Goal: Find contact information: Obtain details needed to contact an individual or organization

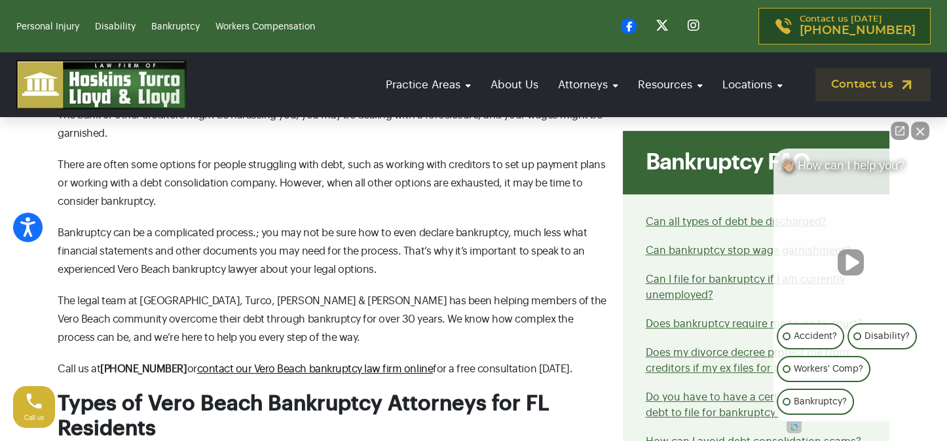
scroll to position [917, 0]
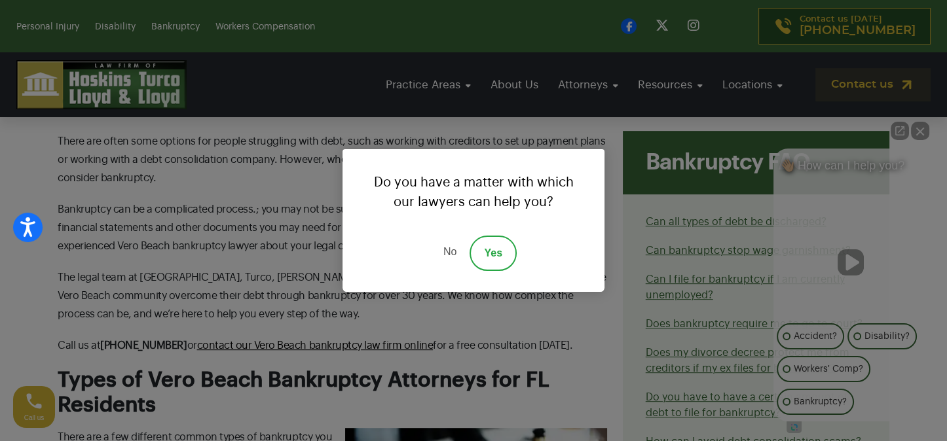
click at [450, 251] on link "No" at bounding box center [449, 253] width 39 height 35
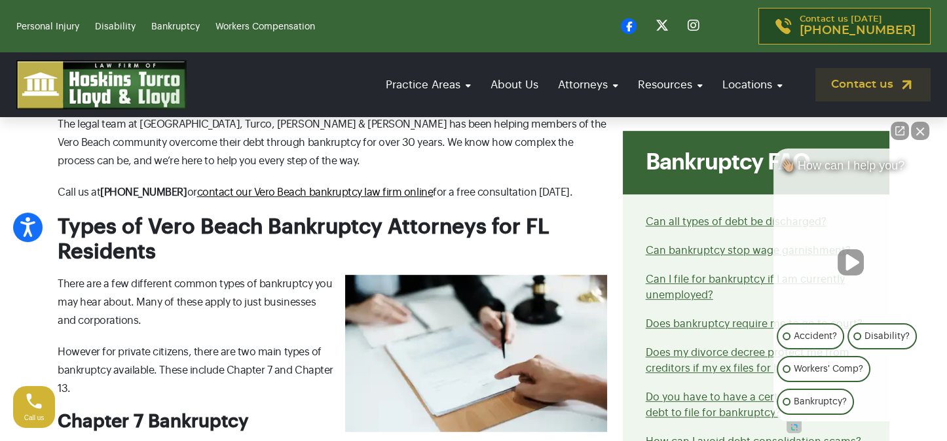
scroll to position [1048, 0]
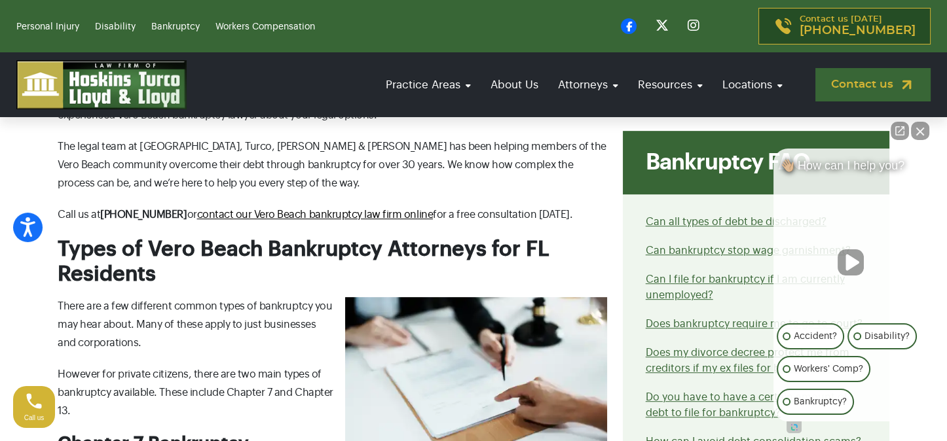
click at [874, 84] on link "Contact us" at bounding box center [872, 84] width 115 height 33
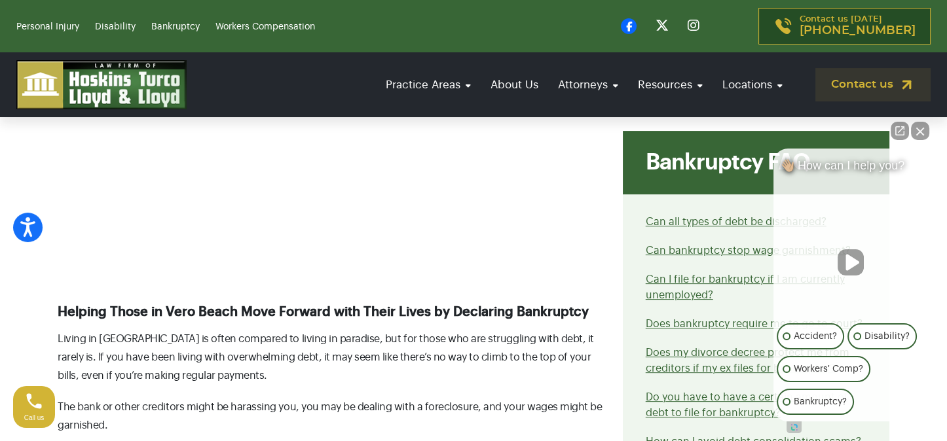
scroll to position [458, 0]
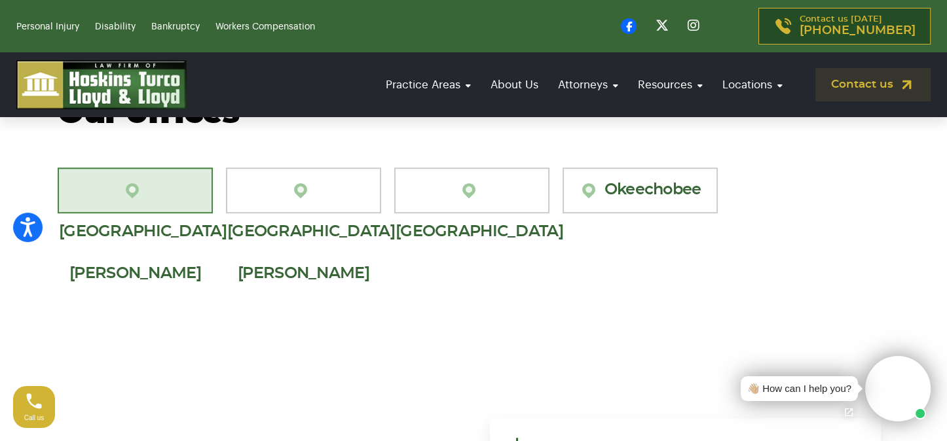
scroll to position [1113, 0]
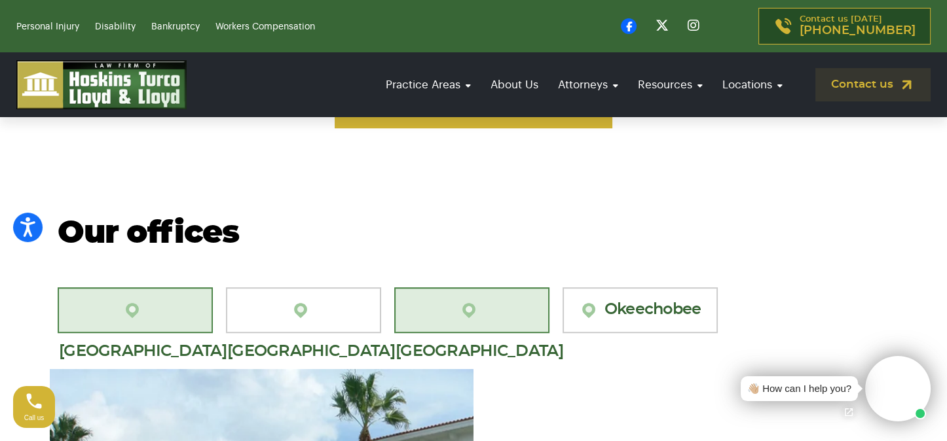
click at [507, 297] on link "[GEOGRAPHIC_DATA]" at bounding box center [471, 310] width 155 height 46
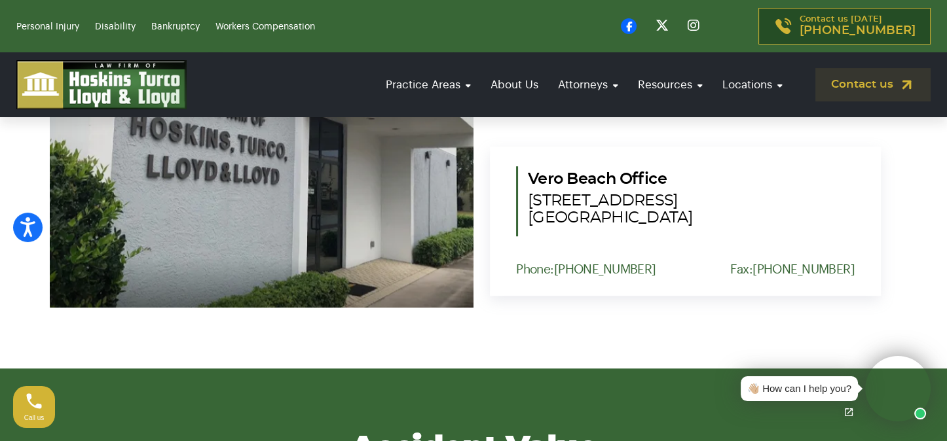
scroll to position [1506, 0]
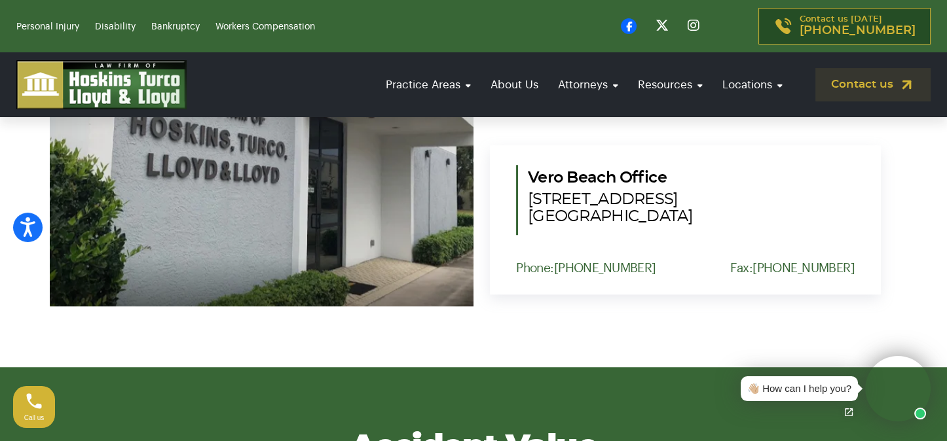
click at [659, 261] on div "Phone: [PHONE_NUMBER] Fax: [PHONE_NUMBER]" at bounding box center [685, 268] width 338 height 14
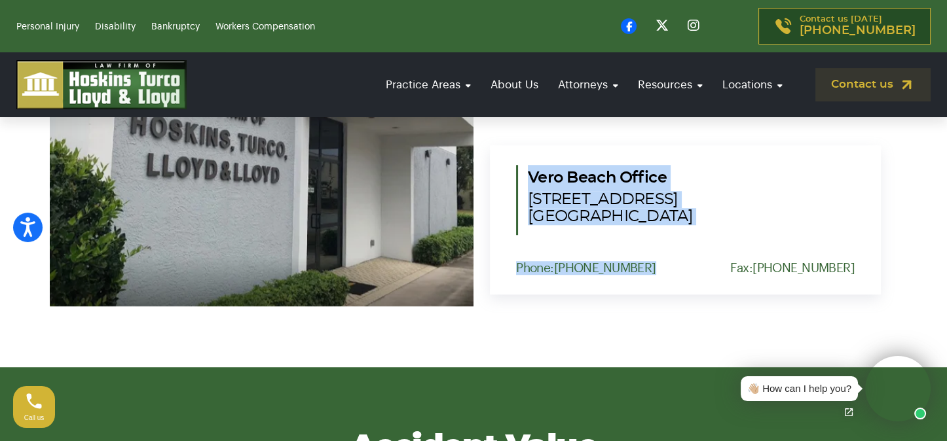
drag, startPoint x: 627, startPoint y: 256, endPoint x: 502, endPoint y: 164, distance: 156.0
click at [502, 164] on div "[GEOGRAPHIC_DATA] [STREET_ADDRESS] Phone: [PHONE_NUMBER] Fax: [PHONE_NUMBER]" at bounding box center [685, 219] width 391 height 149
copy div "[GEOGRAPHIC_DATA] [STREET_ADDRESS] Phone: [PHONE_NUMBER]"
